Goal: Task Accomplishment & Management: Manage account settings

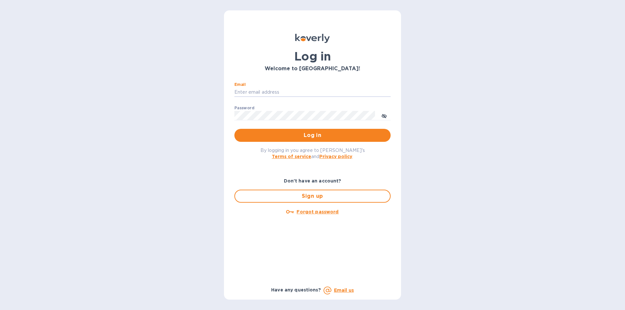
type input "[EMAIL_ADDRESS][DOMAIN_NAME]"
click at [294, 137] on span "Log in" at bounding box center [313, 136] width 146 height 8
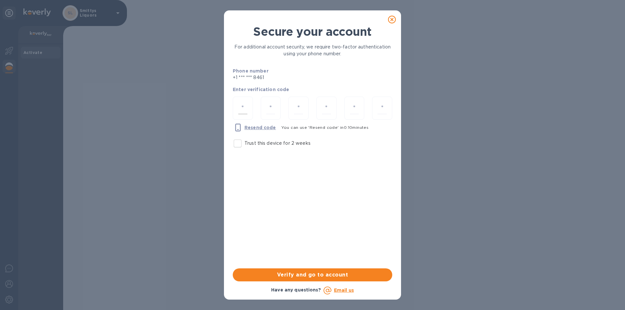
click at [245, 109] on input "number" at bounding box center [242, 108] width 9 height 12
click at [236, 144] on input "Trust this device for 2 weeks" at bounding box center [238, 144] width 14 height 14
checkbox input "true"
click at [246, 108] on input "number" at bounding box center [242, 108] width 9 height 12
type input "9"
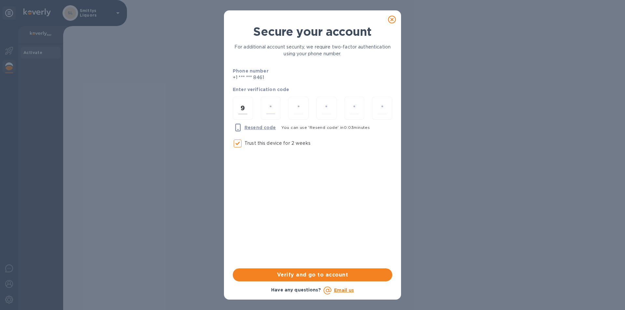
type input "9"
type input "5"
type input "9"
type input "0"
type input "2"
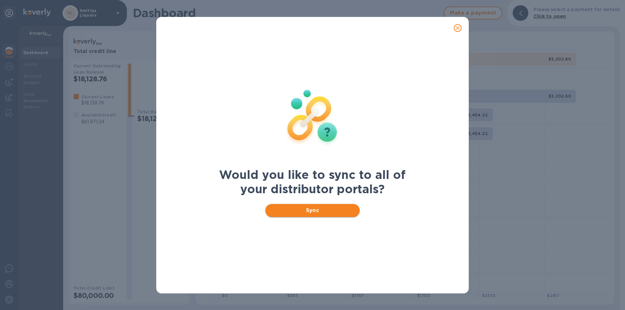
click at [317, 215] on button "Sync" at bounding box center [312, 210] width 95 height 13
